Goal: Task Accomplishment & Management: Complete application form

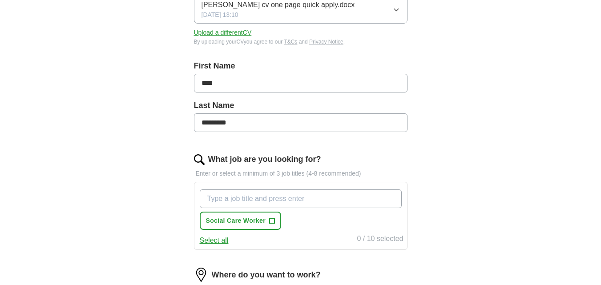
scroll to position [178, 0]
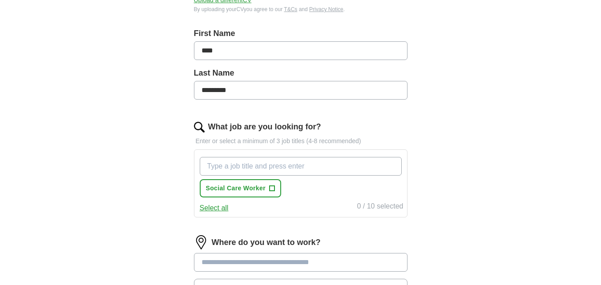
click at [222, 165] on input "What job are you looking for?" at bounding box center [301, 166] width 202 height 19
click at [211, 208] on button "Select all" at bounding box center [214, 208] width 29 height 11
click at [218, 169] on input "What job are you looking for?" at bounding box center [301, 166] width 202 height 19
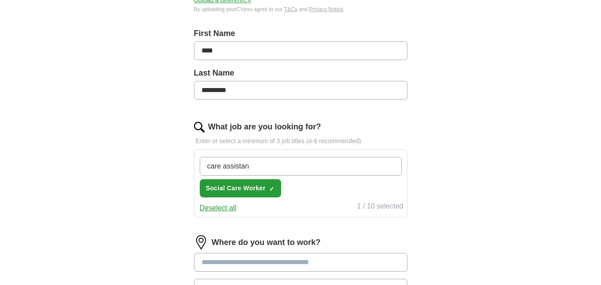
type input "care assistant"
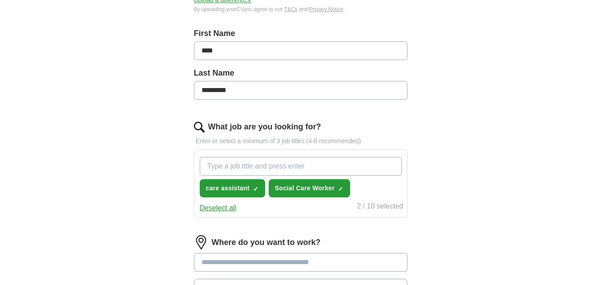
click at [214, 166] on input "What job are you looking for?" at bounding box center [301, 166] width 202 height 19
type input "teaching assistant"
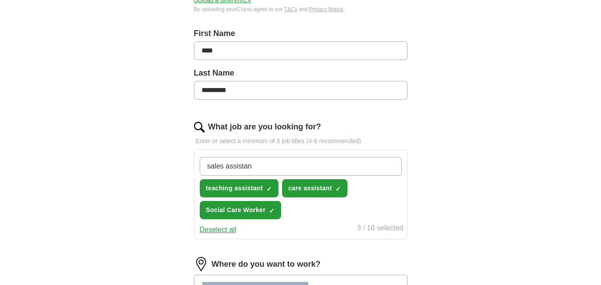
type input "sales assistant"
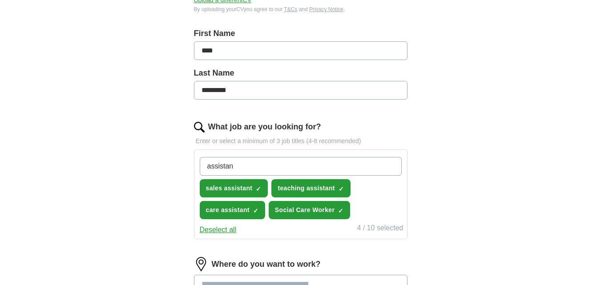
type input "assistant"
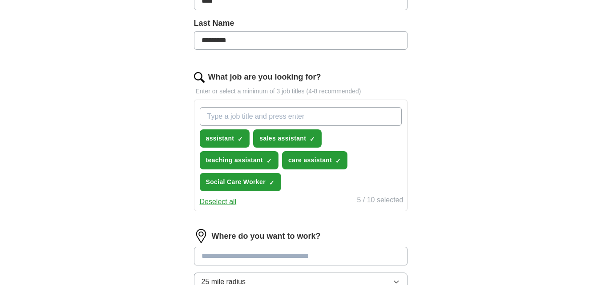
scroll to position [311, 0]
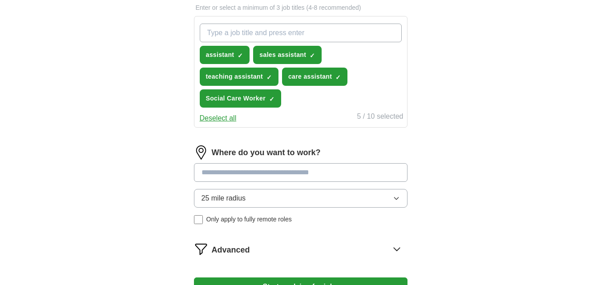
click at [338, 173] on input at bounding box center [300, 172] width 213 height 19
click at [395, 199] on div "Where do you want to work? 25 mile radius Only apply to fully remote roles" at bounding box center [300, 188] width 213 height 86
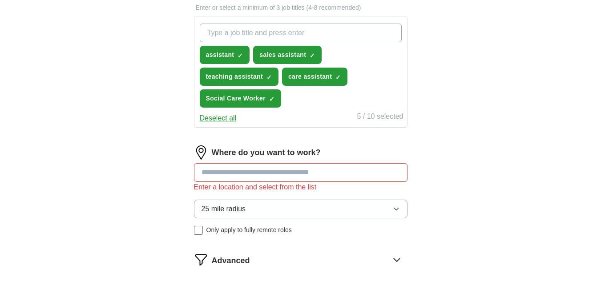
click at [398, 208] on icon "button" at bounding box center [396, 208] width 7 height 7
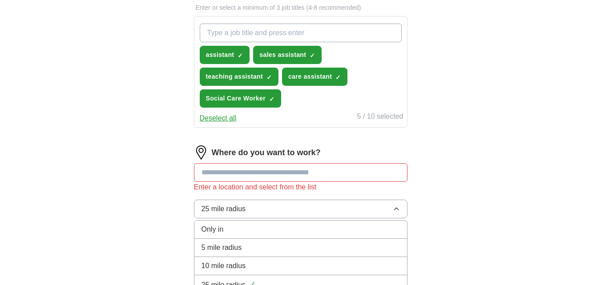
click at [221, 264] on span "10 mile radius" at bounding box center [223, 266] width 44 height 11
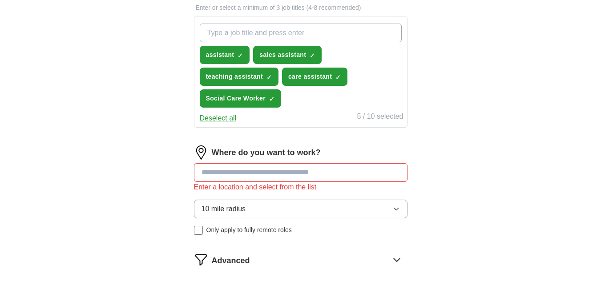
click at [394, 209] on icon "button" at bounding box center [396, 208] width 7 height 7
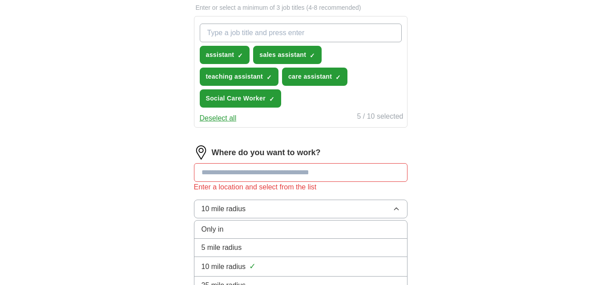
click at [237, 250] on span "5 mile radius" at bounding box center [221, 247] width 40 height 11
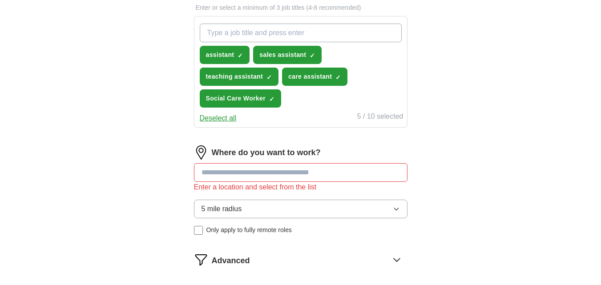
click at [224, 173] on input at bounding box center [300, 172] width 213 height 19
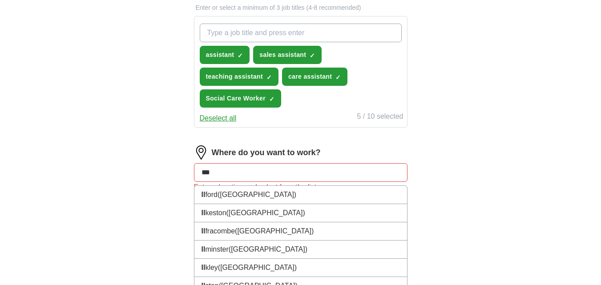
type input "****"
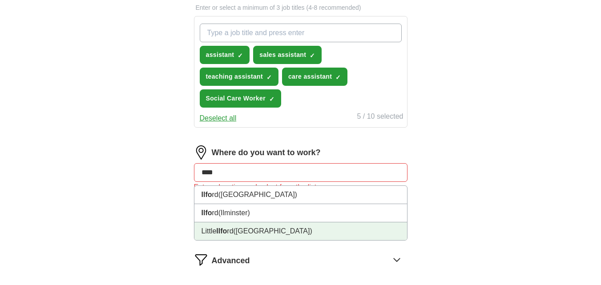
click at [229, 233] on li "[GEOGRAPHIC_DATA] ([GEOGRAPHIC_DATA])" at bounding box center [300, 231] width 213 height 18
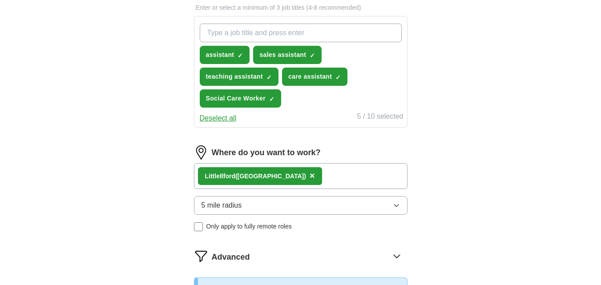
click at [346, 171] on div "[GEOGRAPHIC_DATA] ([GEOGRAPHIC_DATA]) ×" at bounding box center [300, 176] width 213 height 26
click at [371, 176] on div "[GEOGRAPHIC_DATA] ([GEOGRAPHIC_DATA]) ×" at bounding box center [300, 176] width 213 height 26
click at [349, 173] on div "[GEOGRAPHIC_DATA] ([GEOGRAPHIC_DATA]) ×" at bounding box center [300, 176] width 213 height 26
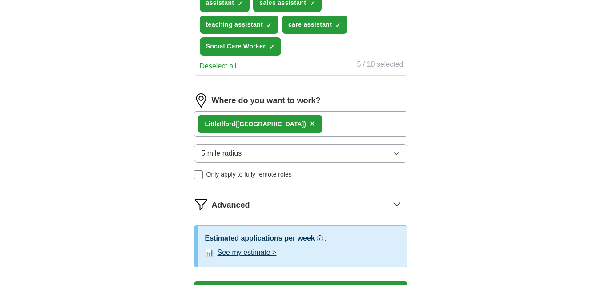
scroll to position [400, 0]
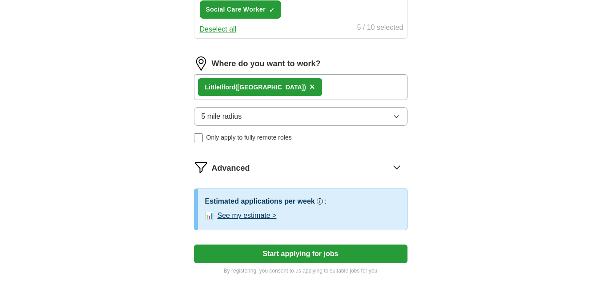
click at [395, 116] on icon "button" at bounding box center [396, 116] width 7 height 7
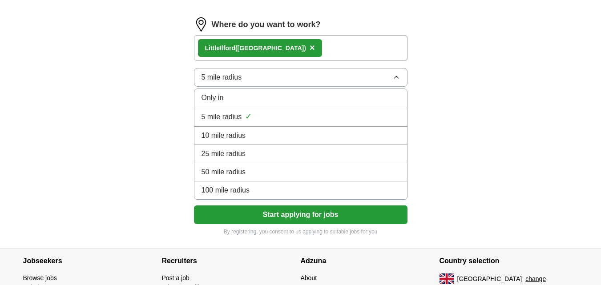
scroll to position [445, 0]
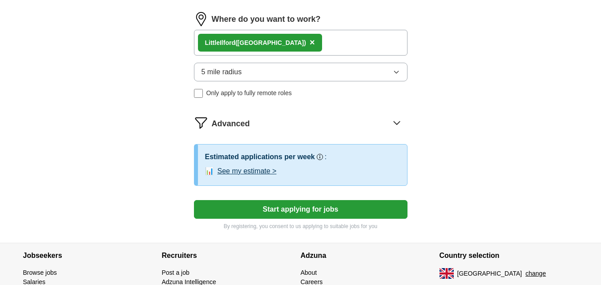
click at [397, 121] on icon at bounding box center [397, 123] width 14 height 14
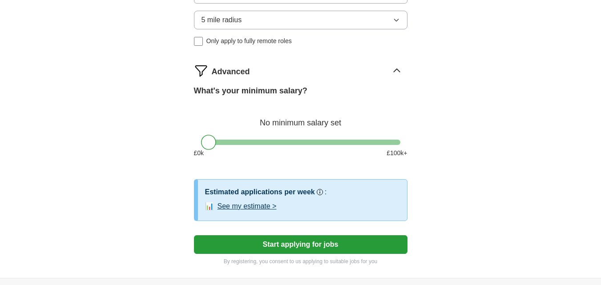
scroll to position [534, 0]
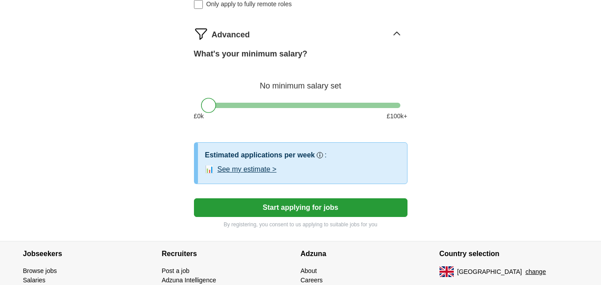
click at [277, 205] on button "Start applying for jobs" at bounding box center [300, 207] width 213 height 19
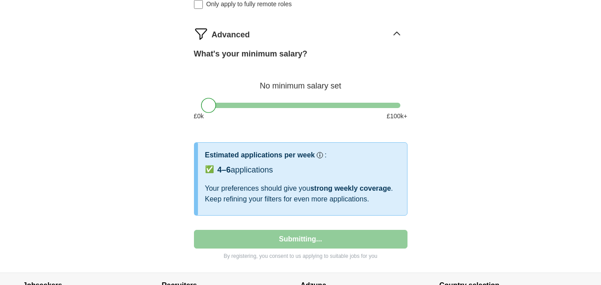
select select "**"
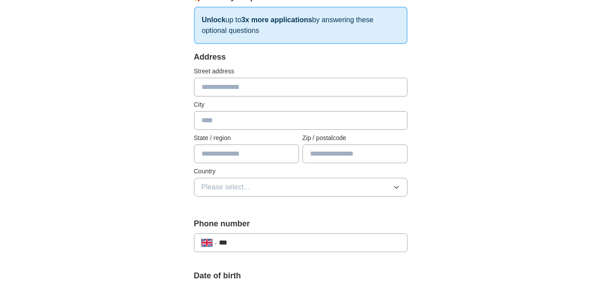
scroll to position [178, 0]
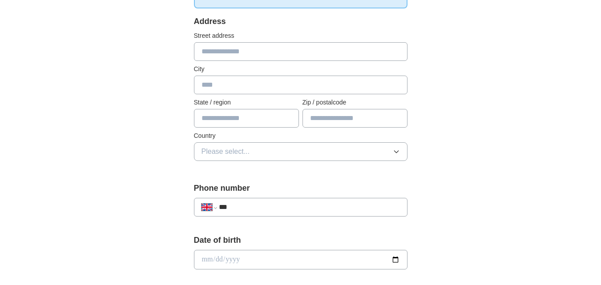
click at [211, 50] on input "text" at bounding box center [300, 51] width 213 height 19
type input "**********"
type input "*******"
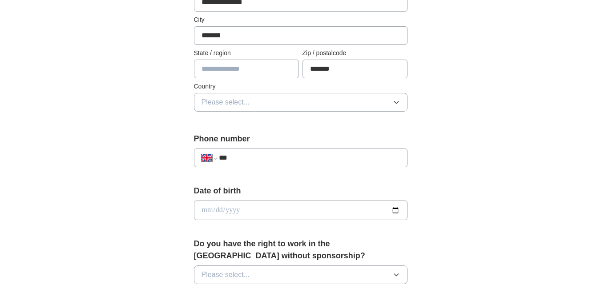
scroll to position [267, 0]
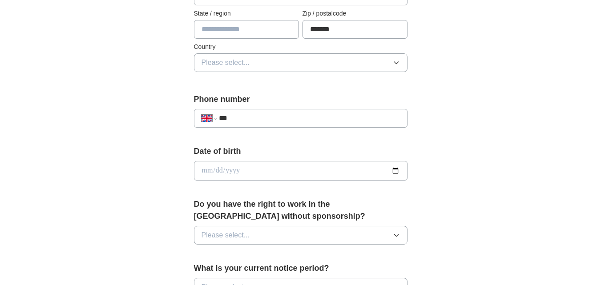
click at [244, 112] on div "**********" at bounding box center [300, 118] width 213 height 19
click at [239, 121] on input "***" at bounding box center [309, 118] width 181 height 11
type input "**********"
click at [245, 172] on input "date" at bounding box center [300, 171] width 213 height 20
type input "**********"
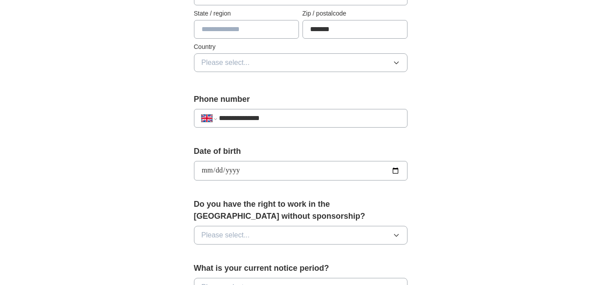
click at [397, 236] on icon "button" at bounding box center [396, 235] width 4 height 2
click at [292, 257] on div "Yes" at bounding box center [300, 255] width 198 height 11
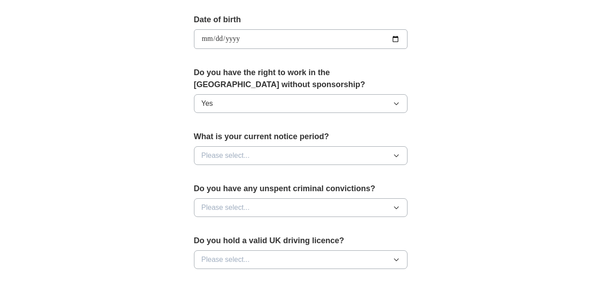
scroll to position [400, 0]
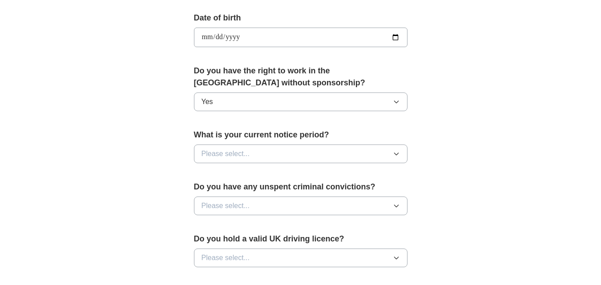
click at [396, 154] on icon "button" at bounding box center [396, 153] width 7 height 7
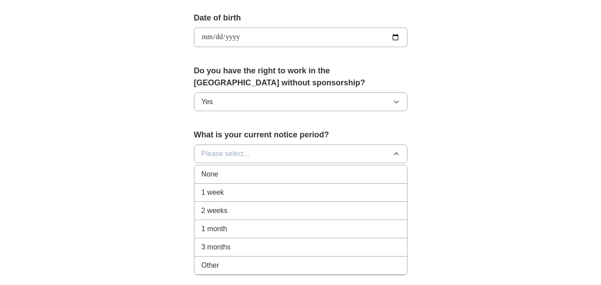
click at [261, 176] on div "None" at bounding box center [300, 174] width 198 height 11
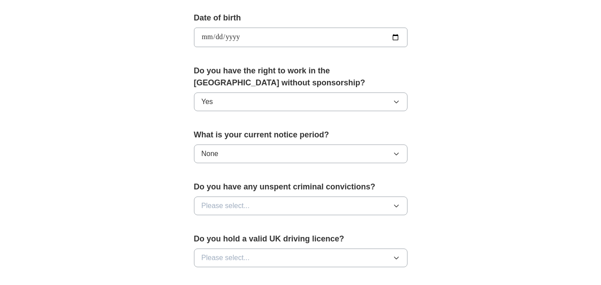
click at [393, 205] on icon "button" at bounding box center [396, 205] width 7 height 7
click at [225, 247] on div "No" at bounding box center [300, 244] width 198 height 11
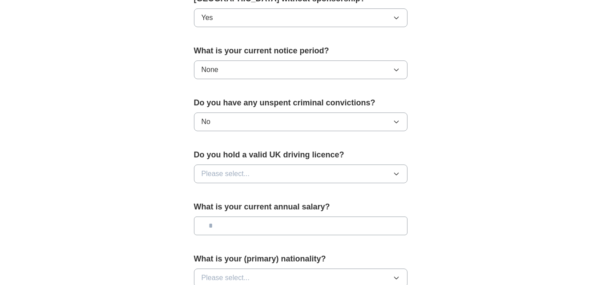
scroll to position [489, 0]
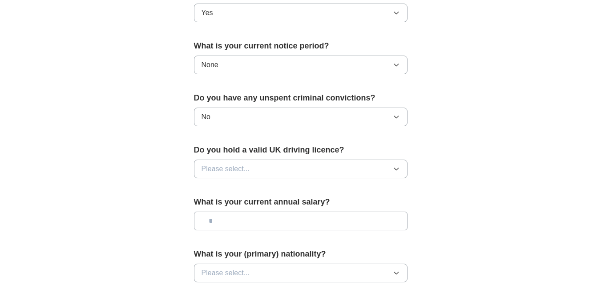
click at [395, 169] on icon "button" at bounding box center [396, 168] width 7 height 7
click at [228, 208] on div "No" at bounding box center [300, 207] width 198 height 11
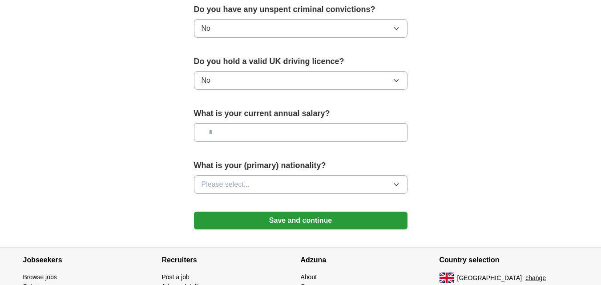
scroll to position [578, 0]
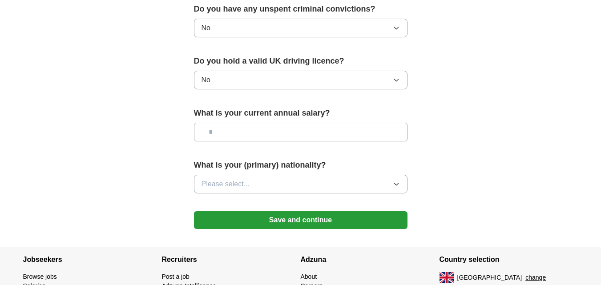
click at [395, 184] on icon "button" at bounding box center [396, 184] width 7 height 7
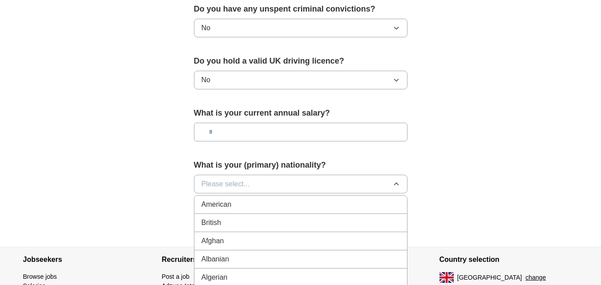
click at [214, 182] on span "Please select..." at bounding box center [225, 184] width 48 height 11
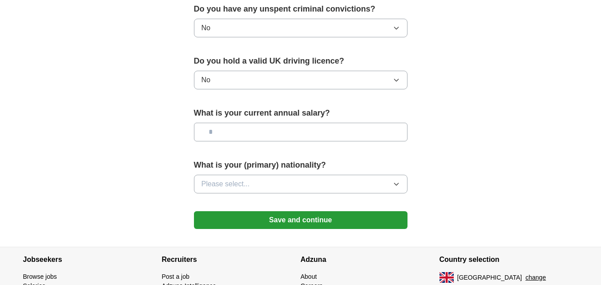
click at [213, 182] on span "Please select..." at bounding box center [225, 184] width 48 height 11
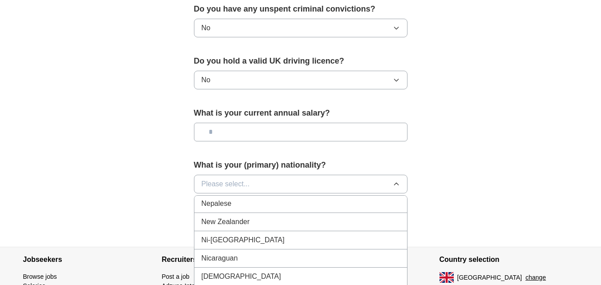
scroll to position [2312, 0]
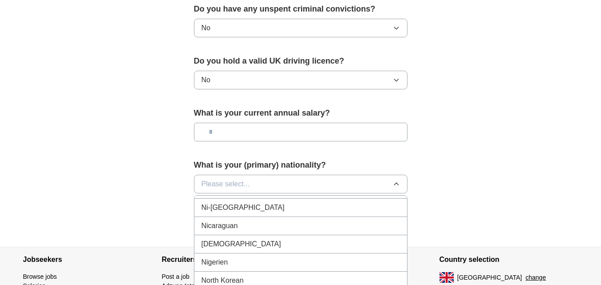
click at [234, 245] on div "[DEMOGRAPHIC_DATA]" at bounding box center [300, 244] width 198 height 11
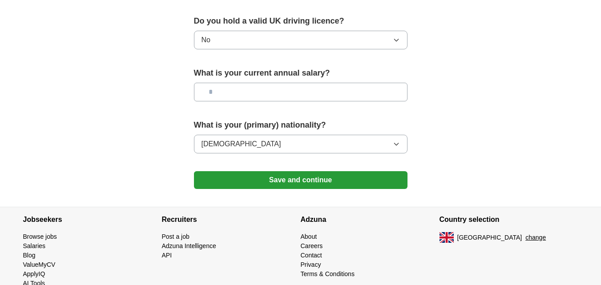
scroll to position [639, 0]
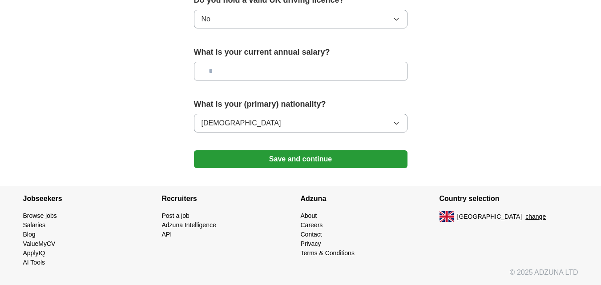
click at [298, 159] on button "Save and continue" at bounding box center [300, 159] width 213 height 18
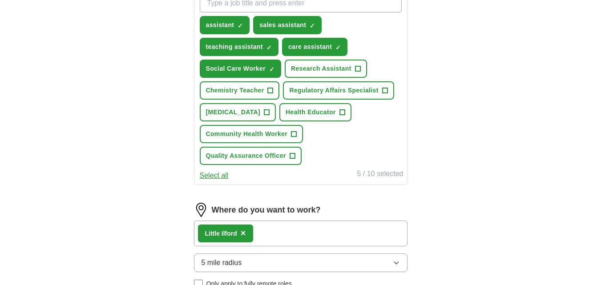
scroll to position [380, 0]
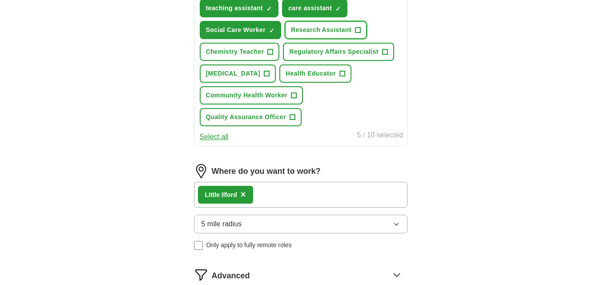
click at [358, 30] on span "+" at bounding box center [357, 30] width 5 height 7
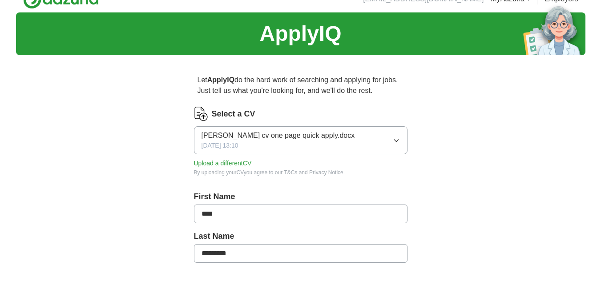
scroll to position [0, 0]
